Goal: Information Seeking & Learning: Learn about a topic

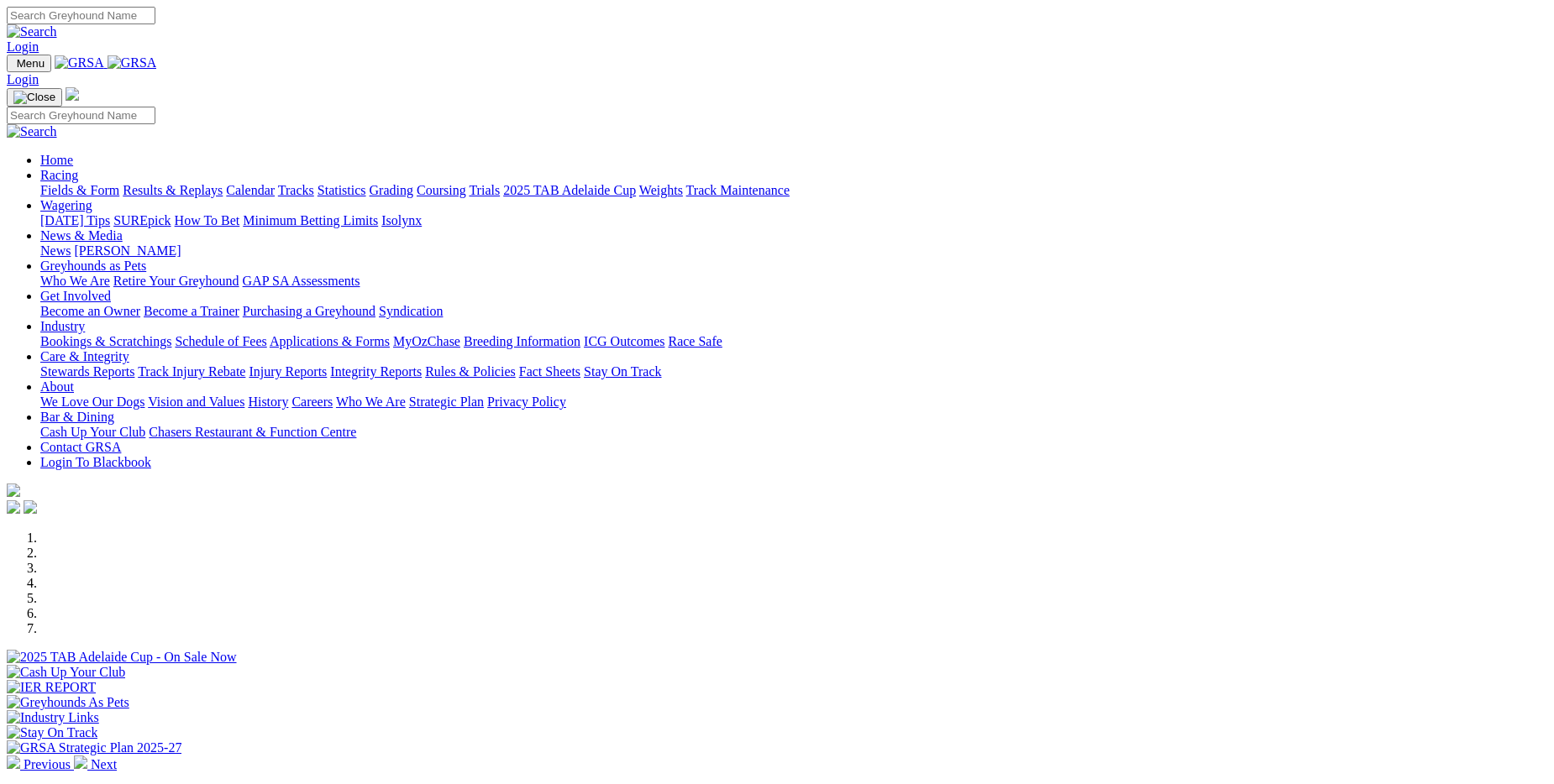
scroll to position [168, 0]
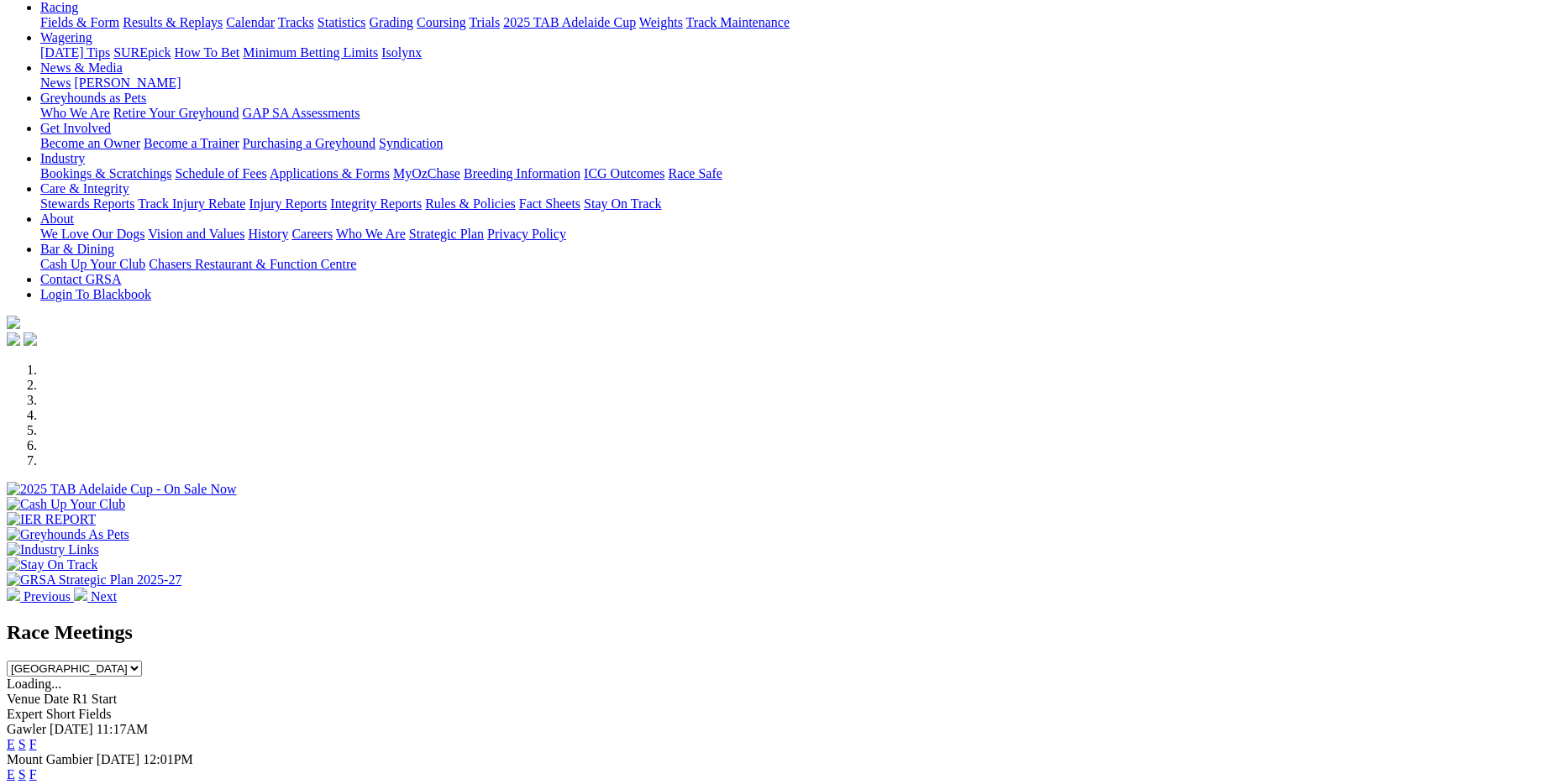
click at [37, 737] on link "F" at bounding box center [33, 744] width 8 height 14
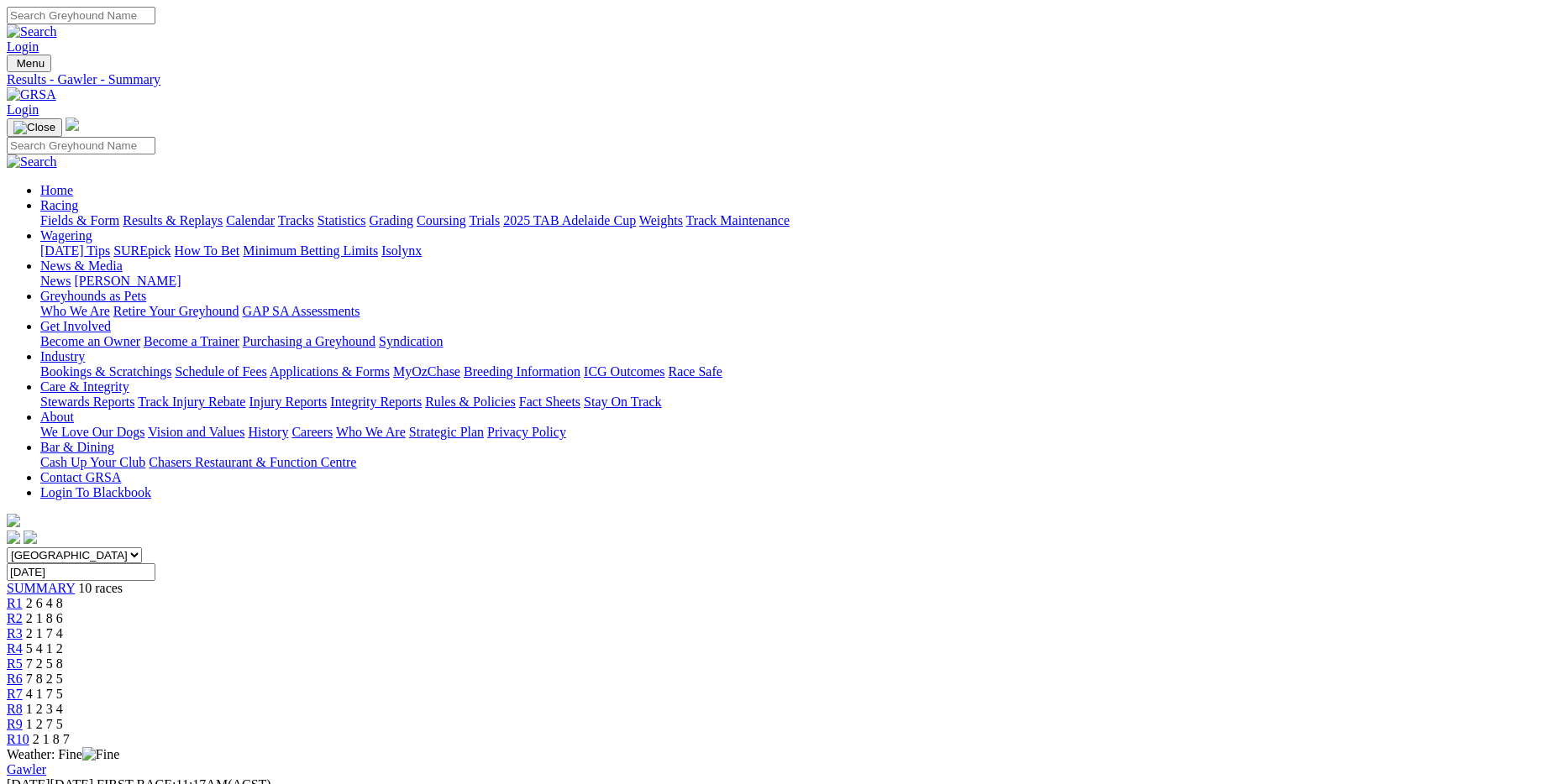
click at [223, 214] on link "Results & Replays" at bounding box center [172, 221] width 100 height 14
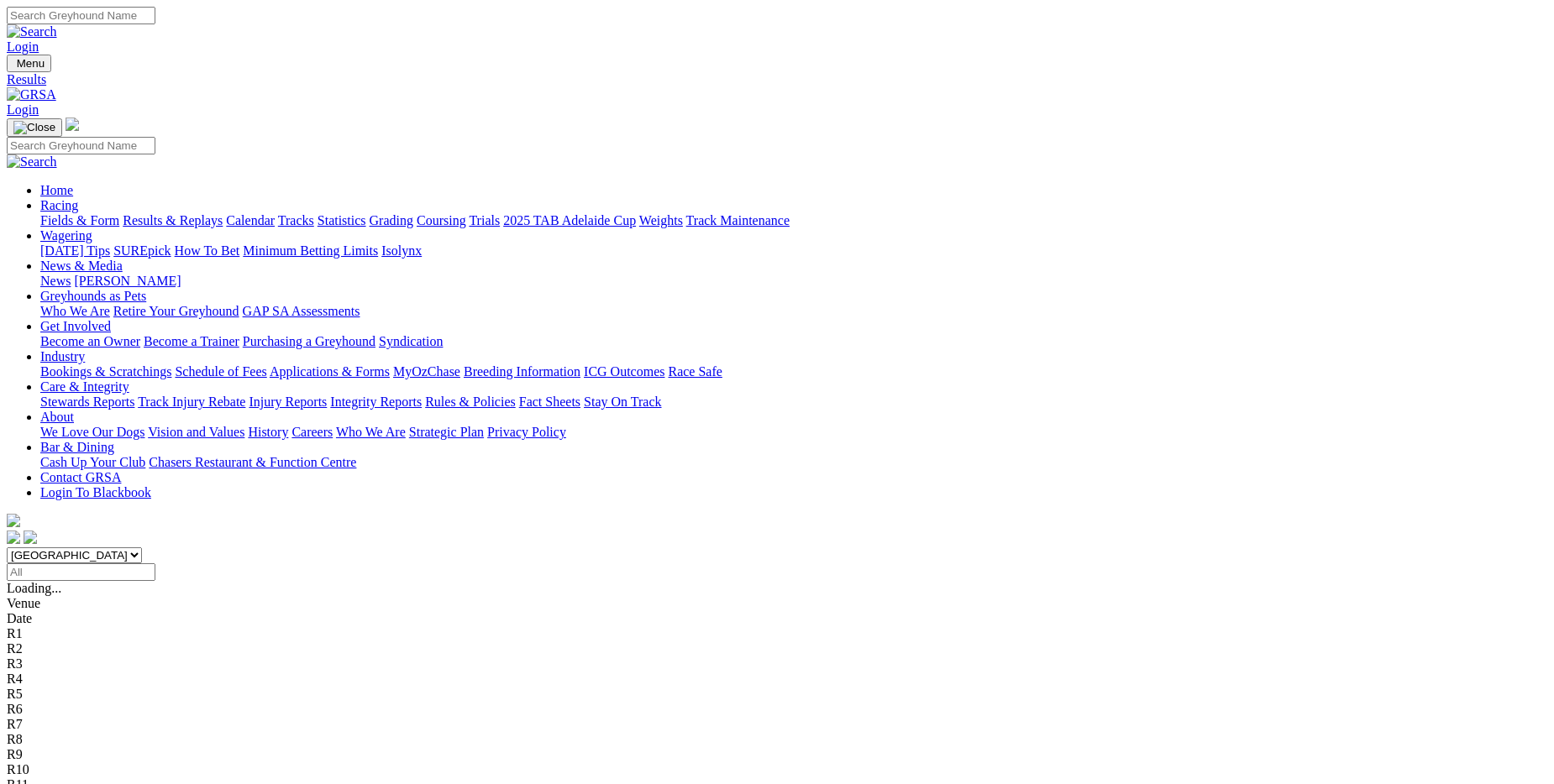
click at [120, 214] on link "Fields & Form" at bounding box center [80, 221] width 79 height 14
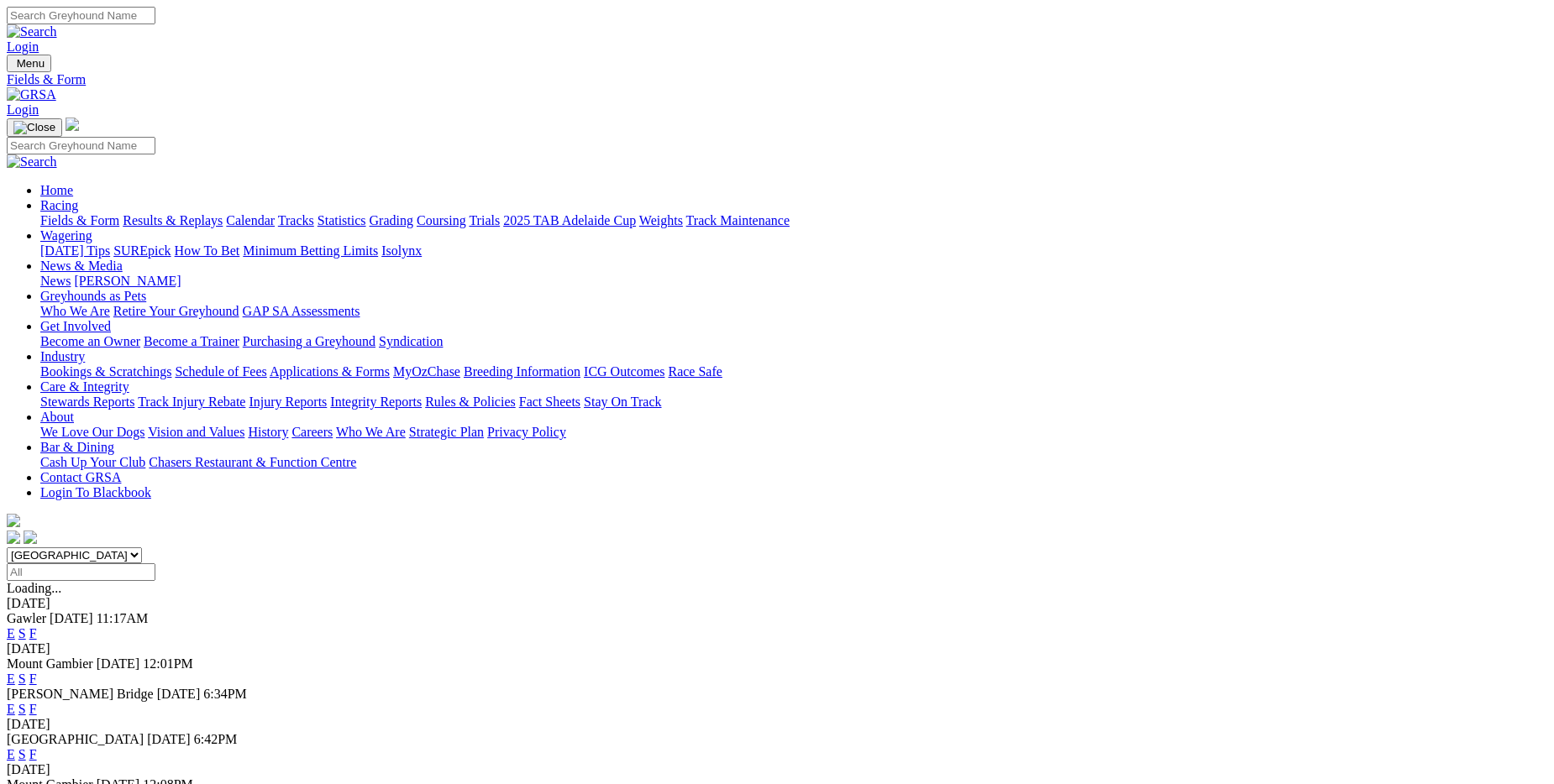
click at [37, 701] on link "F" at bounding box center [33, 708] width 8 height 14
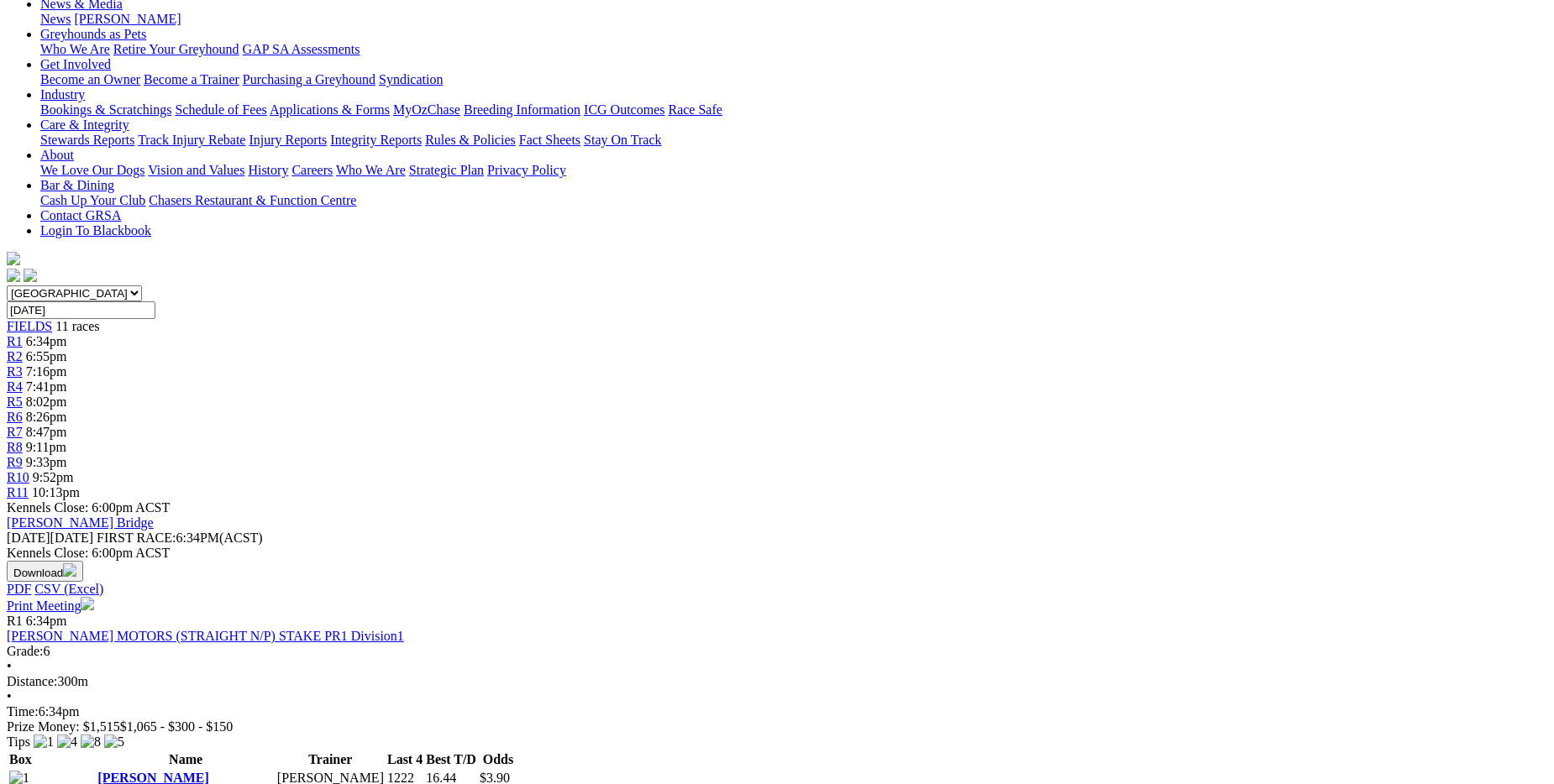
scroll to position [251, 0]
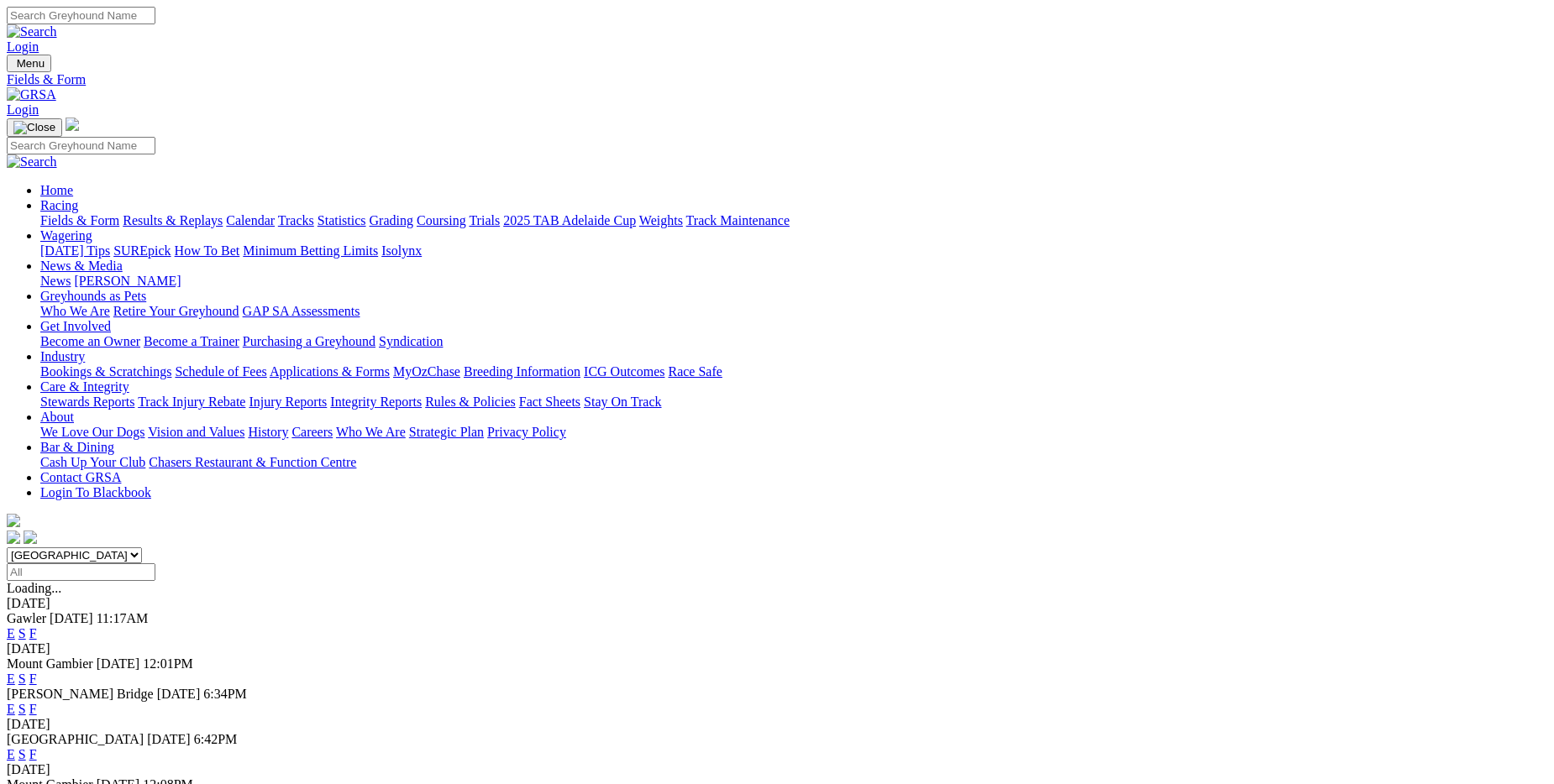
click at [37, 747] on link "F" at bounding box center [33, 754] width 8 height 14
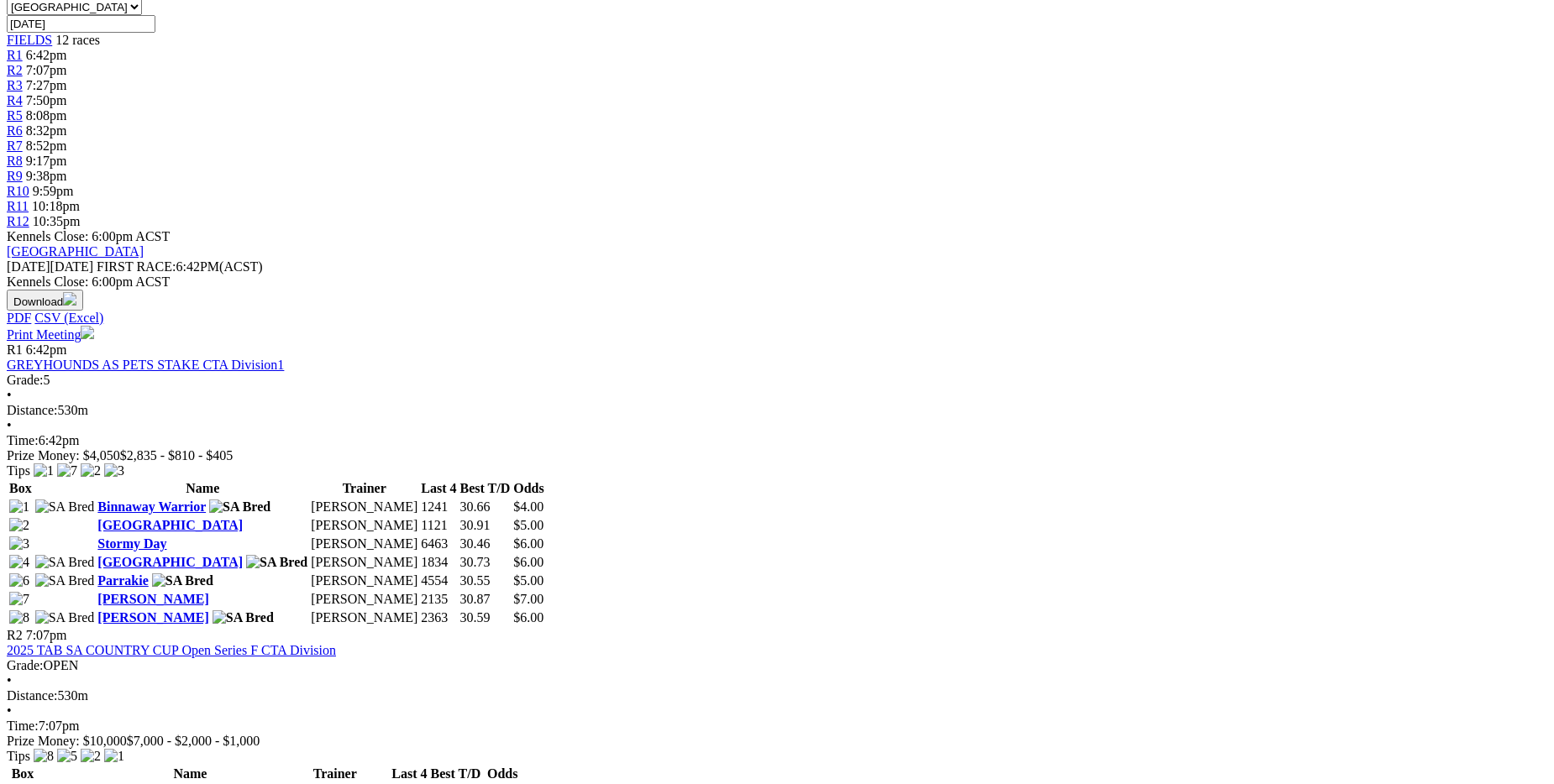
scroll to position [587, 0]
